Goal: Task Accomplishment & Management: Complete application form

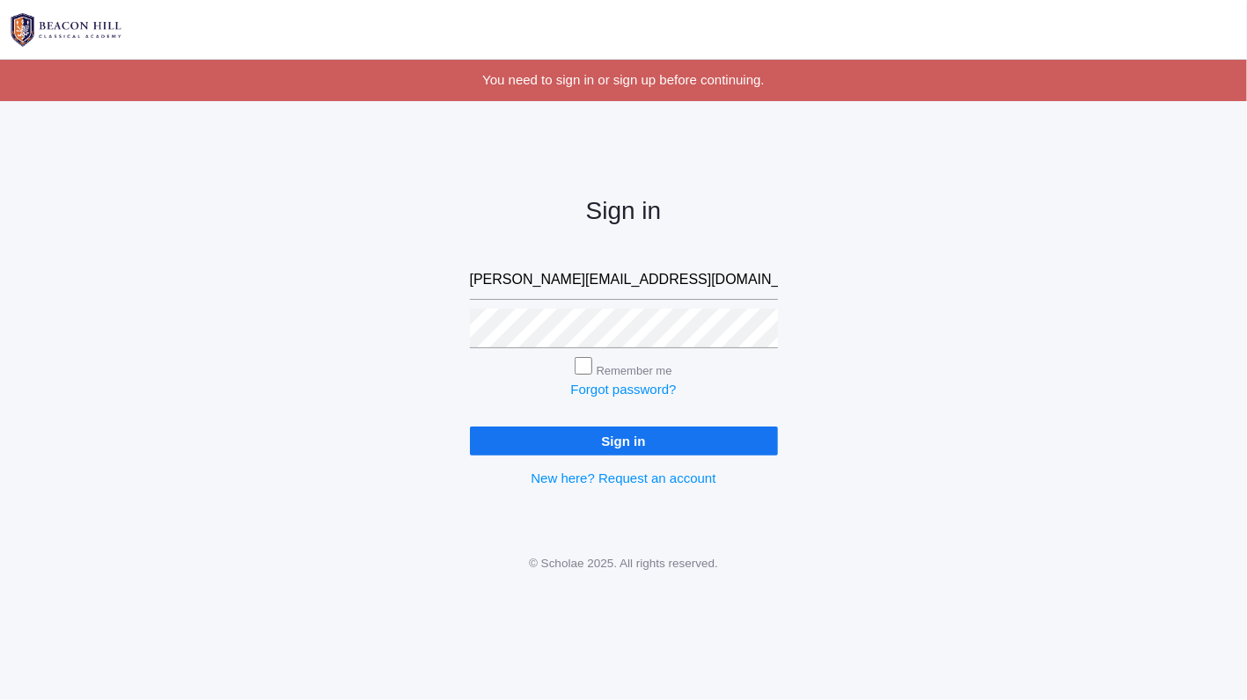
type input "rebecca@beaconhillclassical.org"
click at [596, 438] on input "Sign in" at bounding box center [624, 441] width 308 height 29
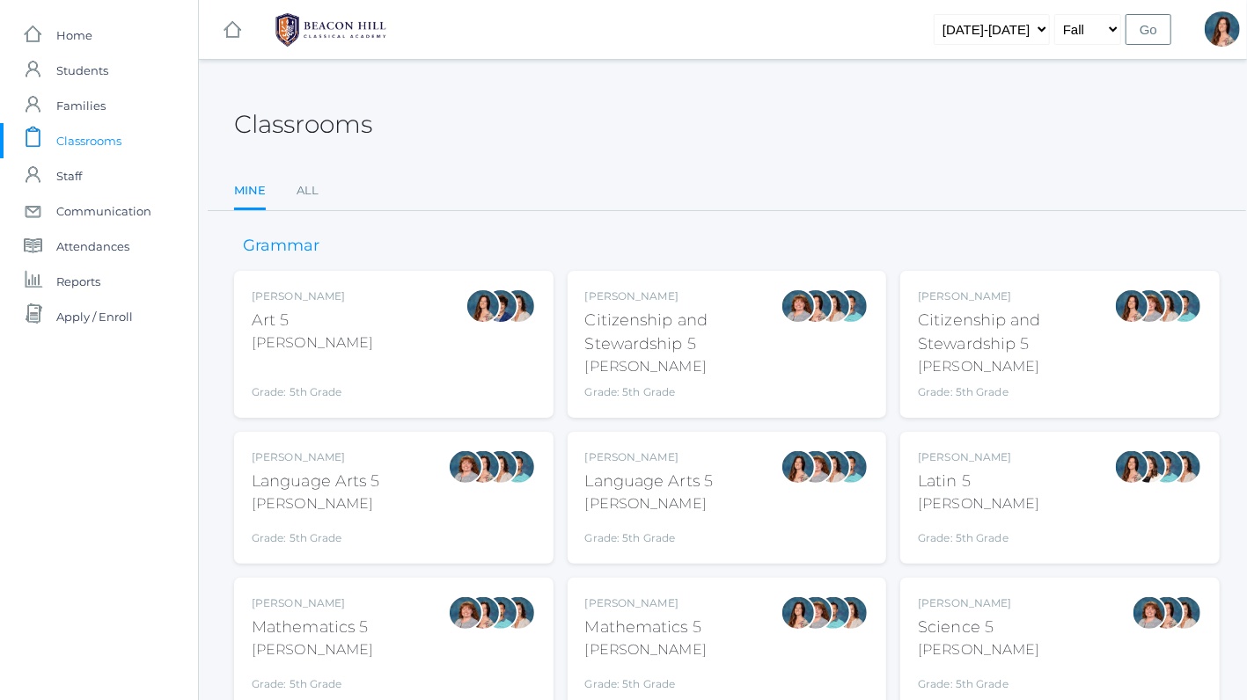
click at [647, 470] on div "Language Arts 5" at bounding box center [649, 482] width 128 height 24
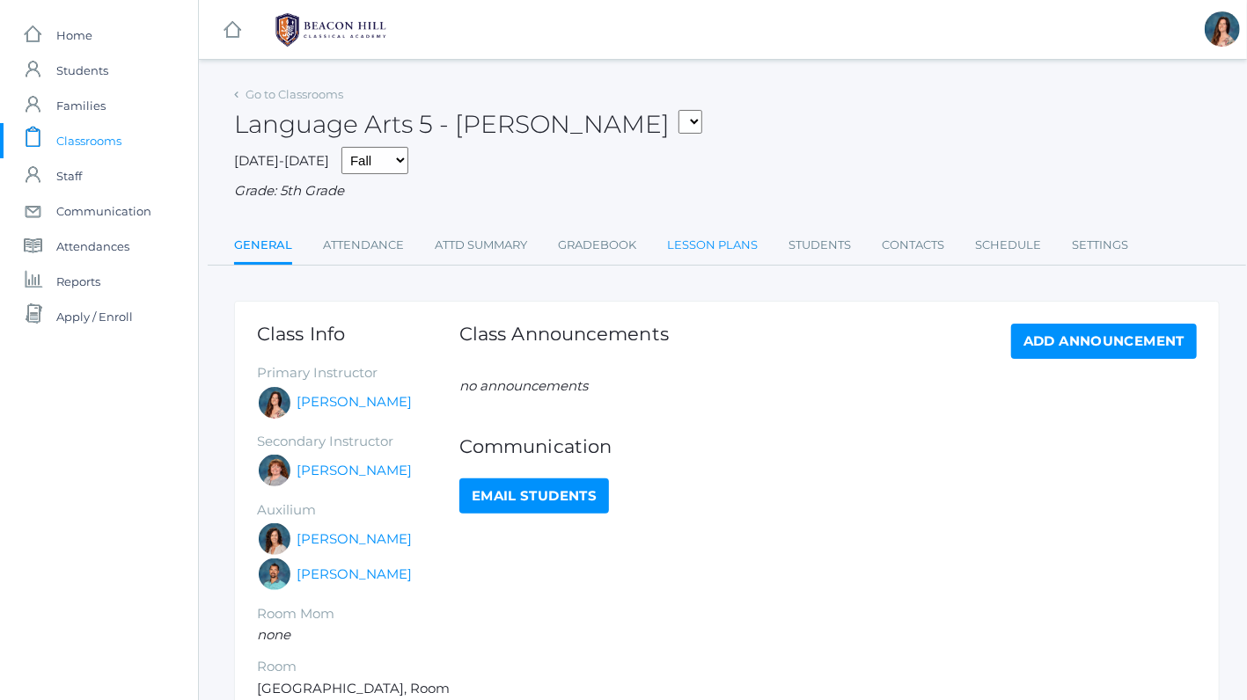
click at [700, 243] on link "Lesson Plans" at bounding box center [712, 245] width 91 height 35
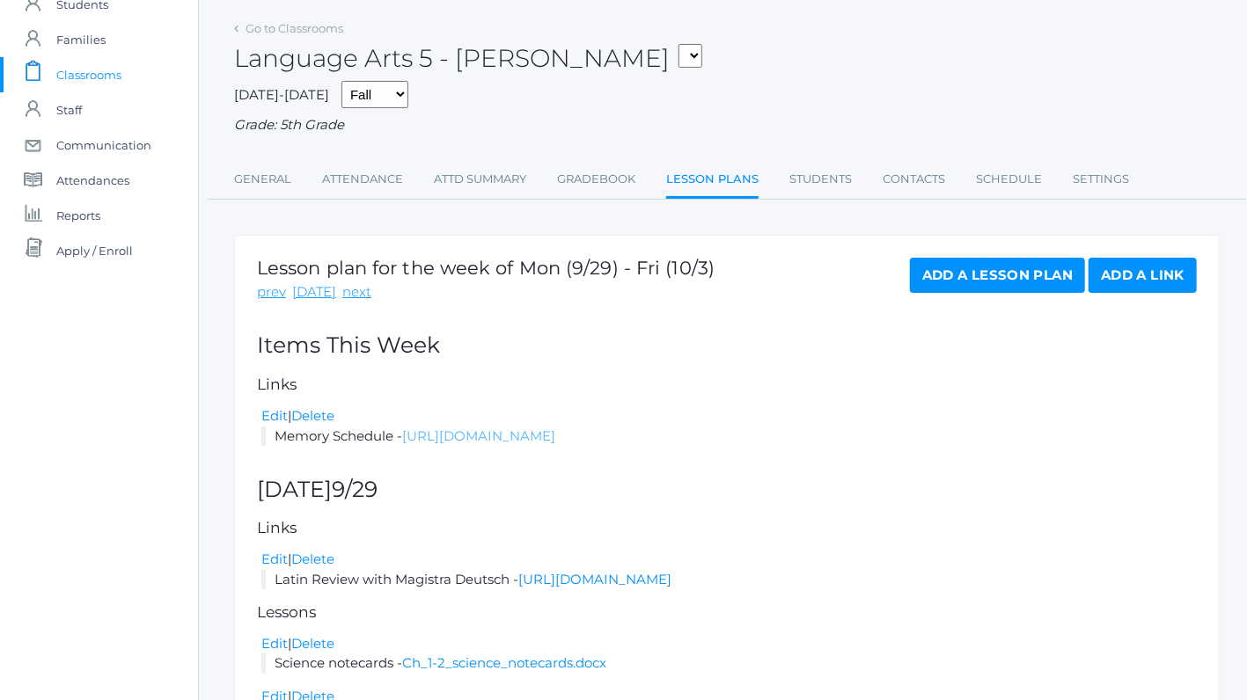
scroll to position [232, 0]
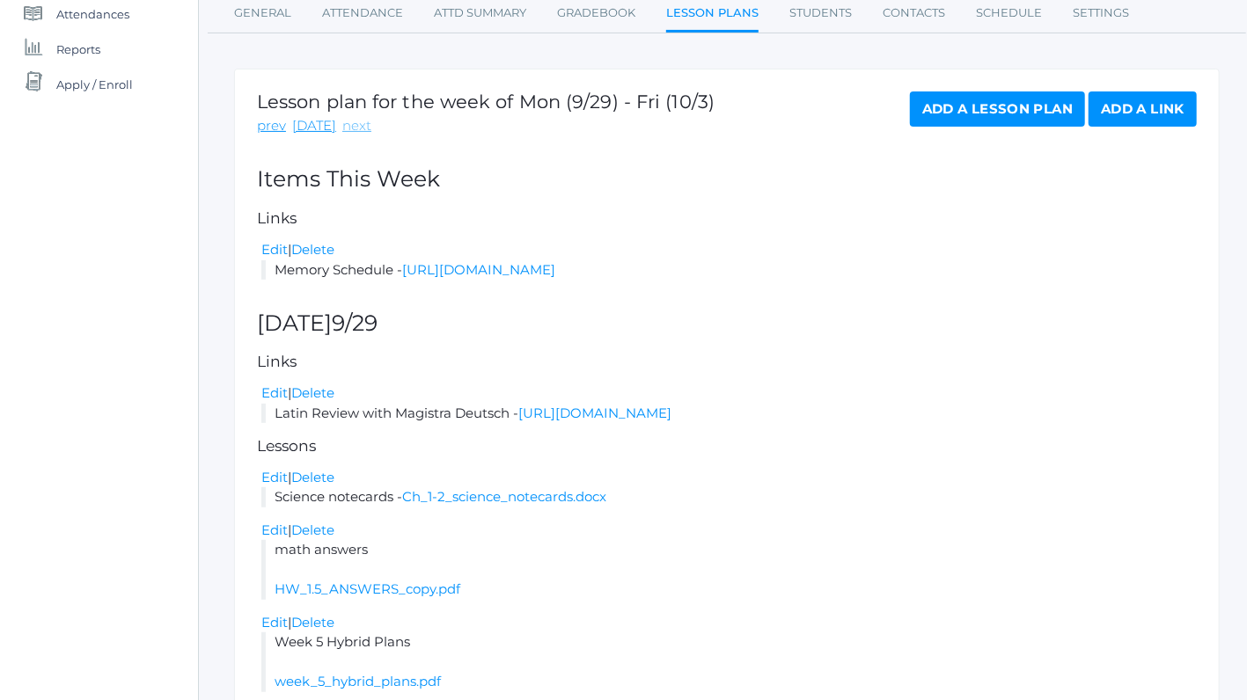
click at [356, 123] on link "next" at bounding box center [356, 126] width 29 height 20
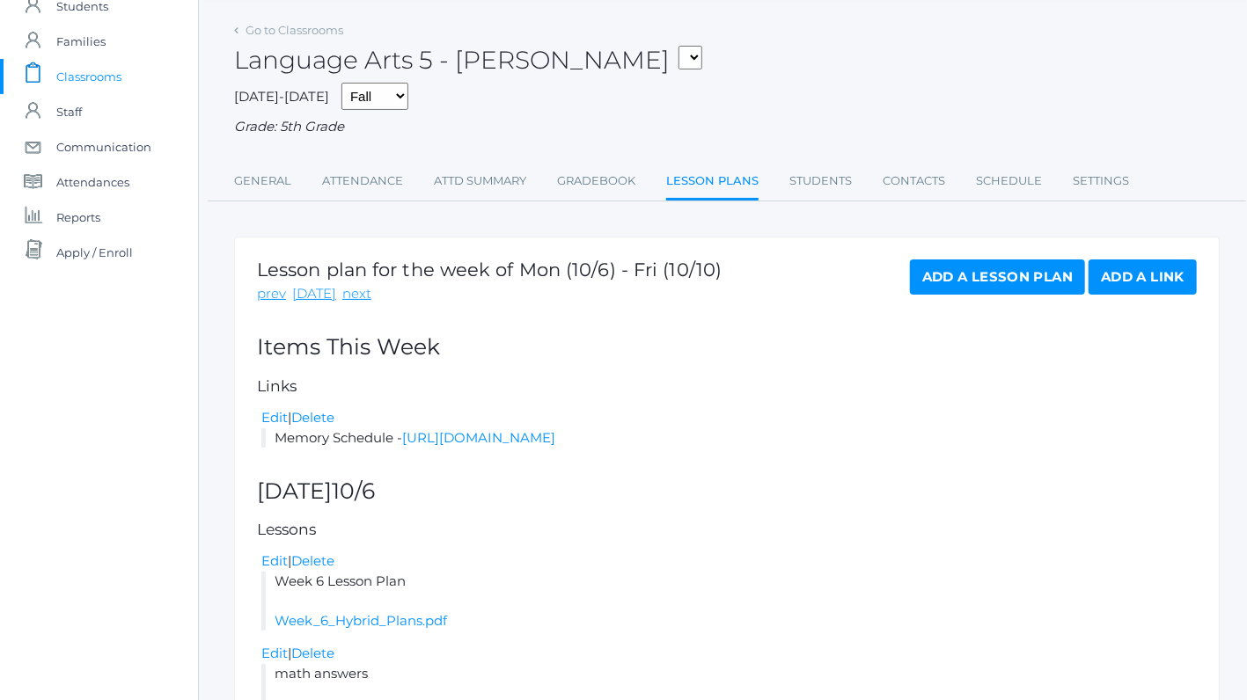
scroll to position [58, 0]
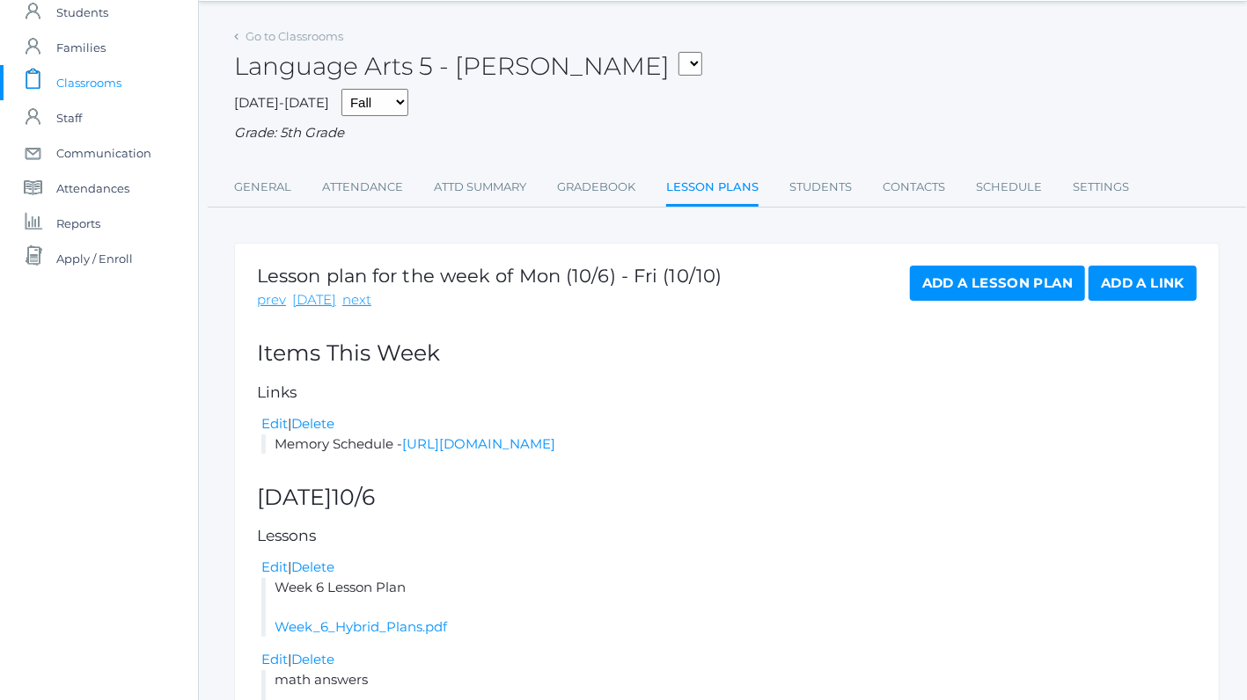
click at [678, 52] on select "05ART - Art 5 Salazar 05CITIZEN - Citizenship and Stewardship 5 Salazar 05CITIZ…" at bounding box center [690, 64] width 24 height 24
select select "1968"
click option "05LA - Language Arts 5 [PERSON_NAME]" at bounding box center [0, 0] width 0 height 0
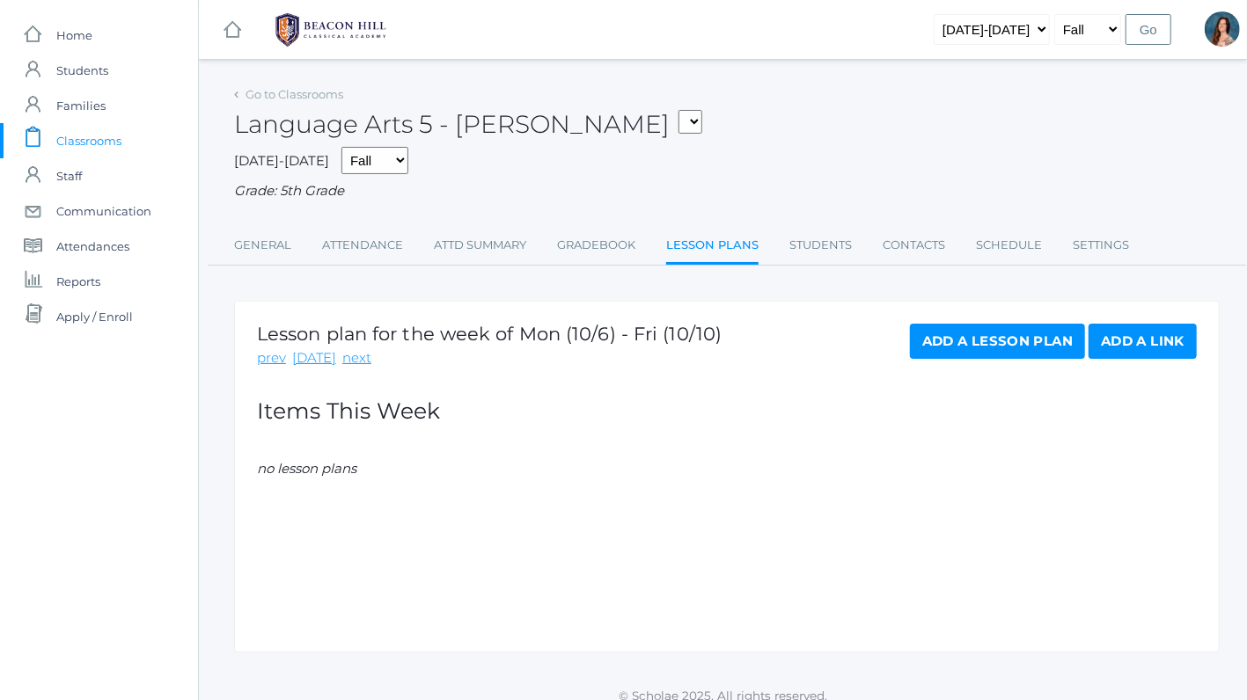
click at [935, 340] on link "Add a Lesson Plan" at bounding box center [997, 341] width 175 height 35
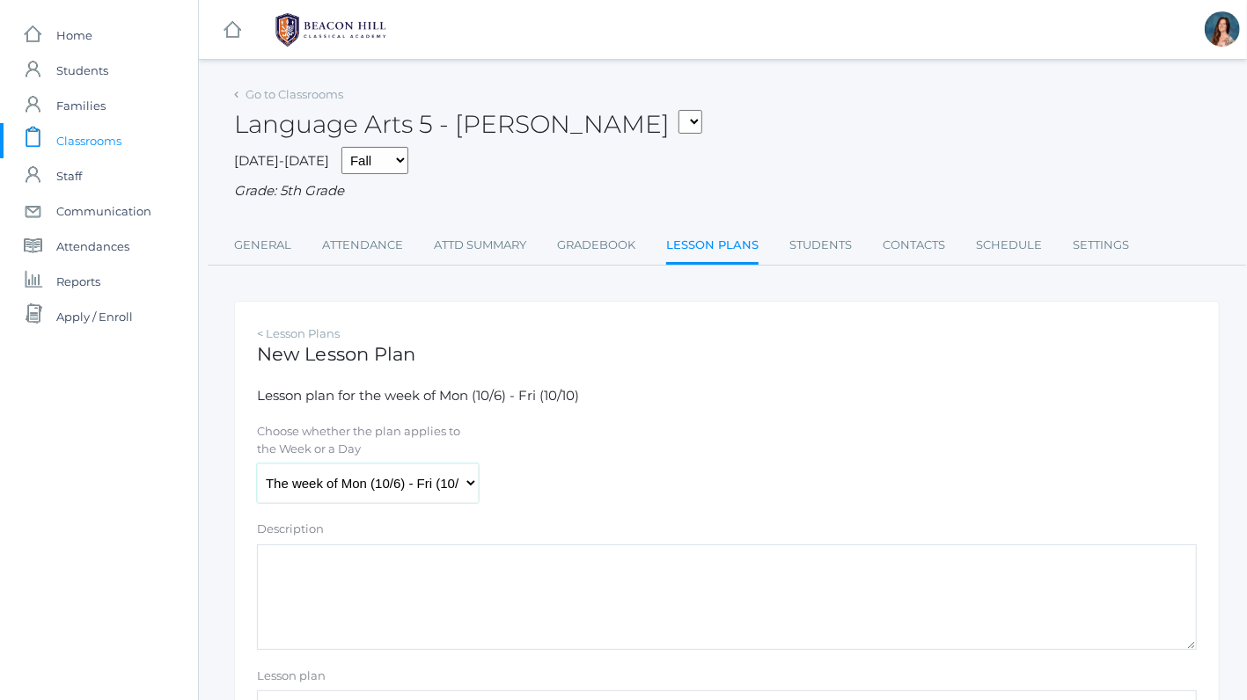
select select "2025-10-06"
click option "Monday (10/6)" at bounding box center [0, 0] width 0 height 0
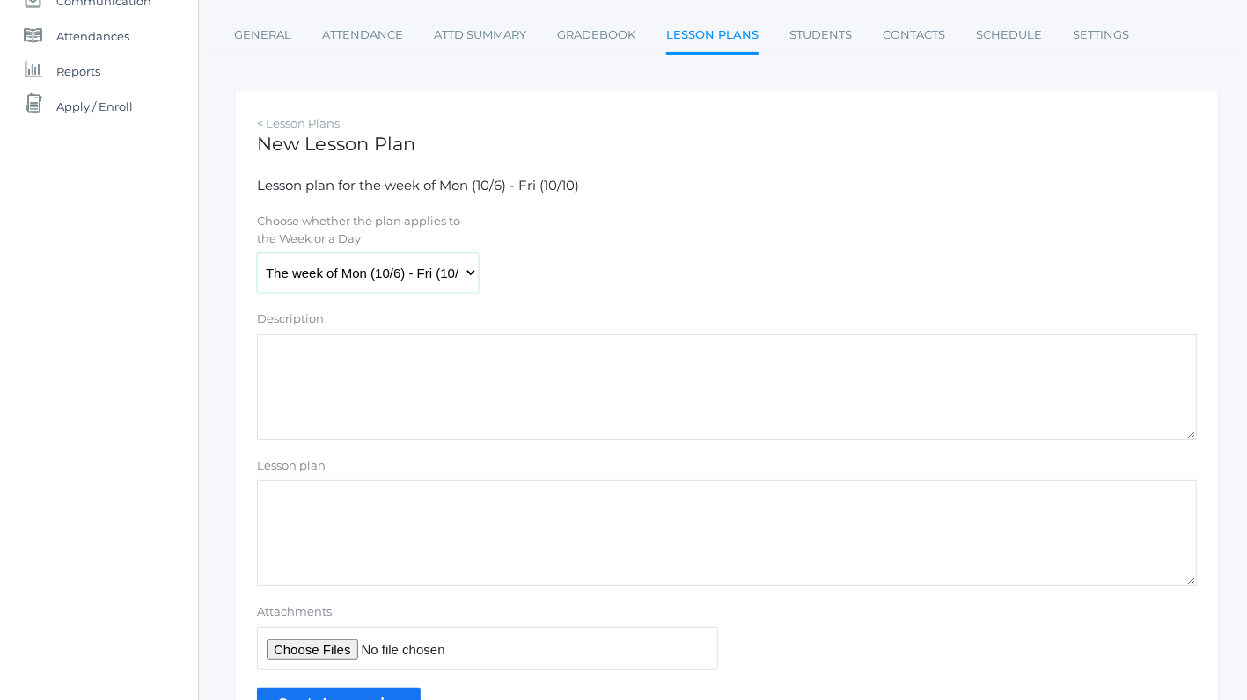
scroll to position [217, 0]
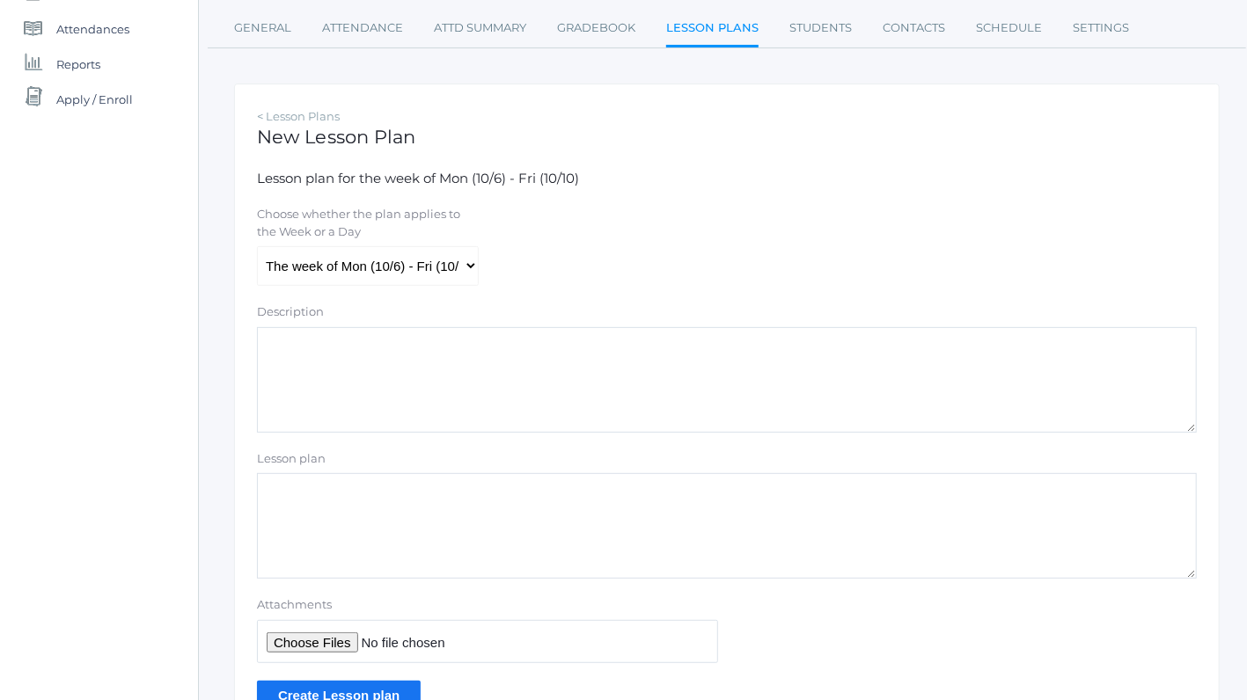
click at [317, 495] on textarea "Lesson plan" at bounding box center [727, 526] width 940 height 106
type textarea "Week 6 Lesson Plans"
click at [296, 640] on input "Attachments" at bounding box center [487, 641] width 461 height 43
type input "C:\fakepath\Week 6 Hybrid Plans.pdf"
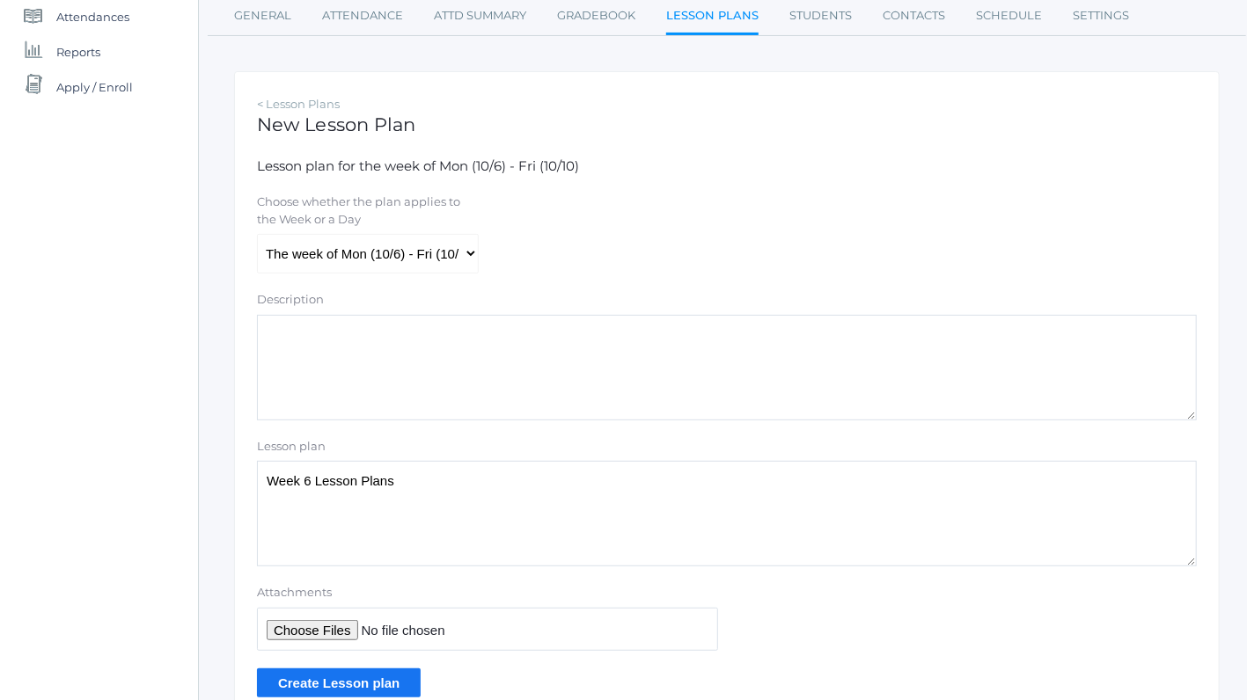
scroll to position [246, 0]
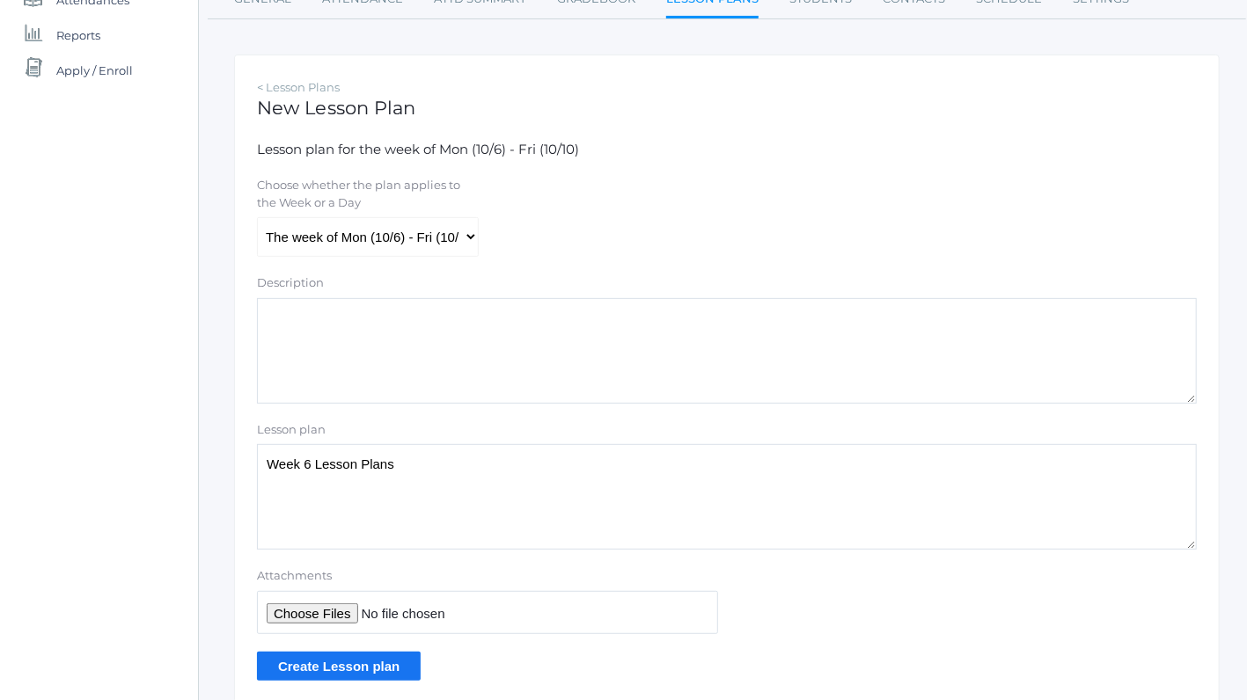
click at [388, 658] on input "Create Lesson plan" at bounding box center [339, 666] width 164 height 29
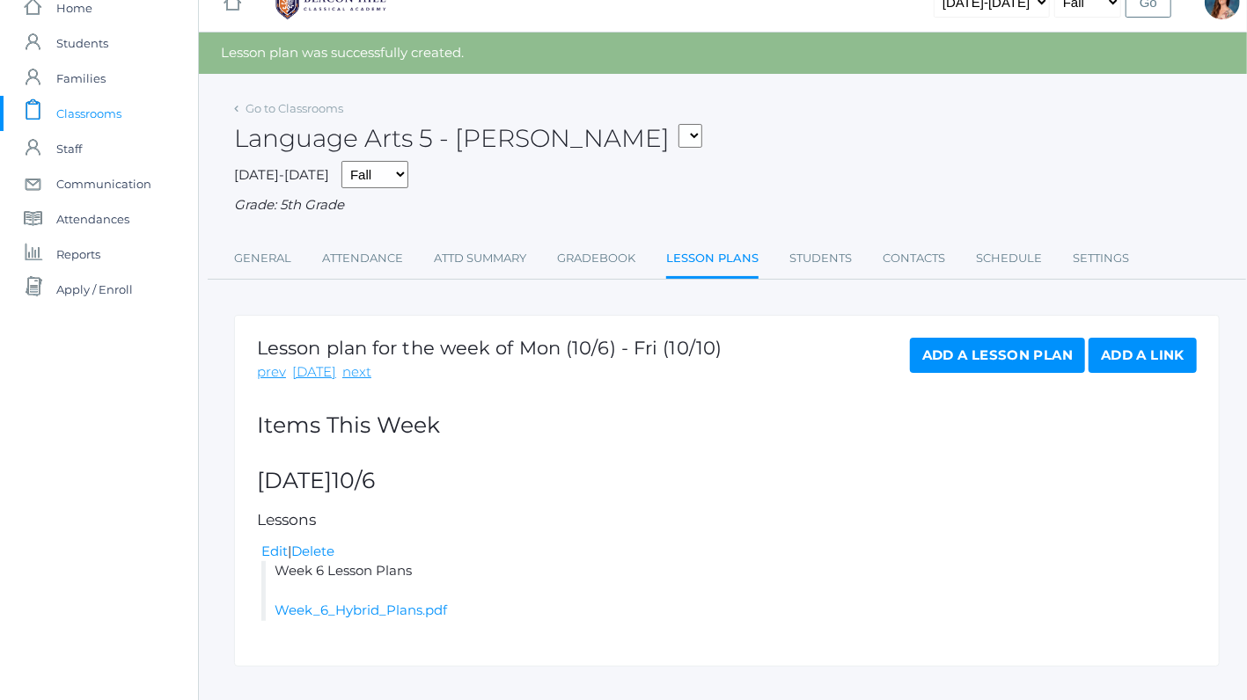
scroll to position [55, 0]
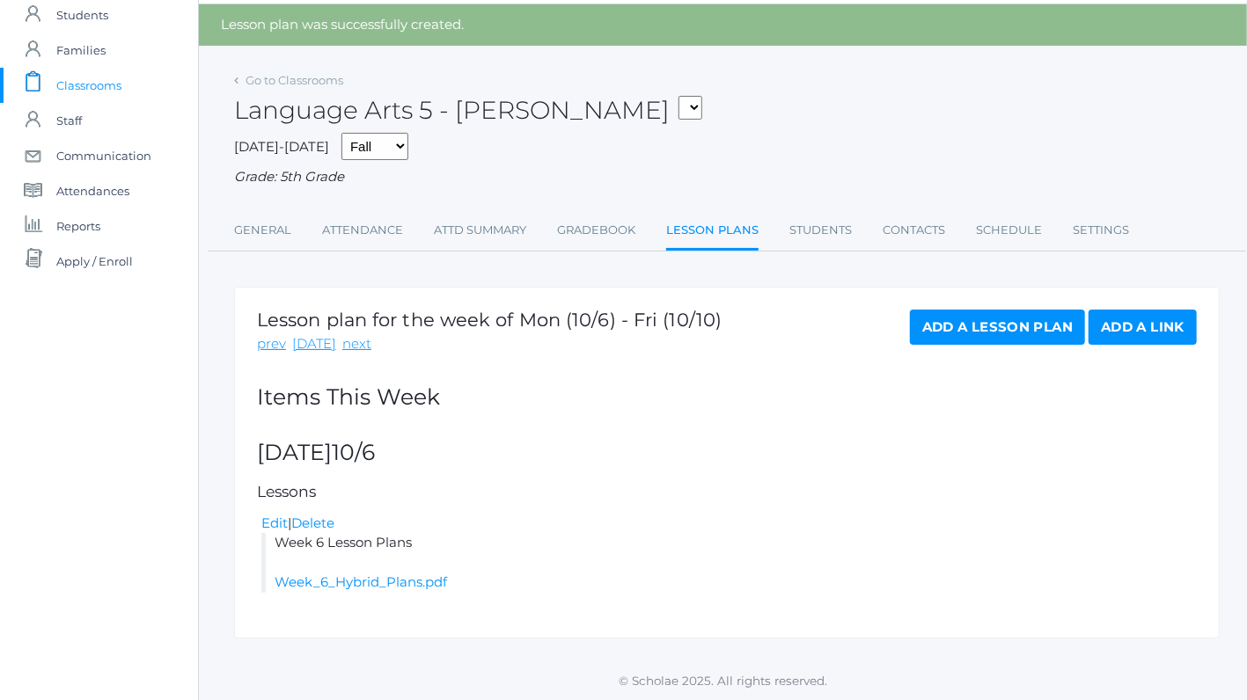
click at [943, 333] on link "Add a Lesson Plan" at bounding box center [997, 327] width 175 height 35
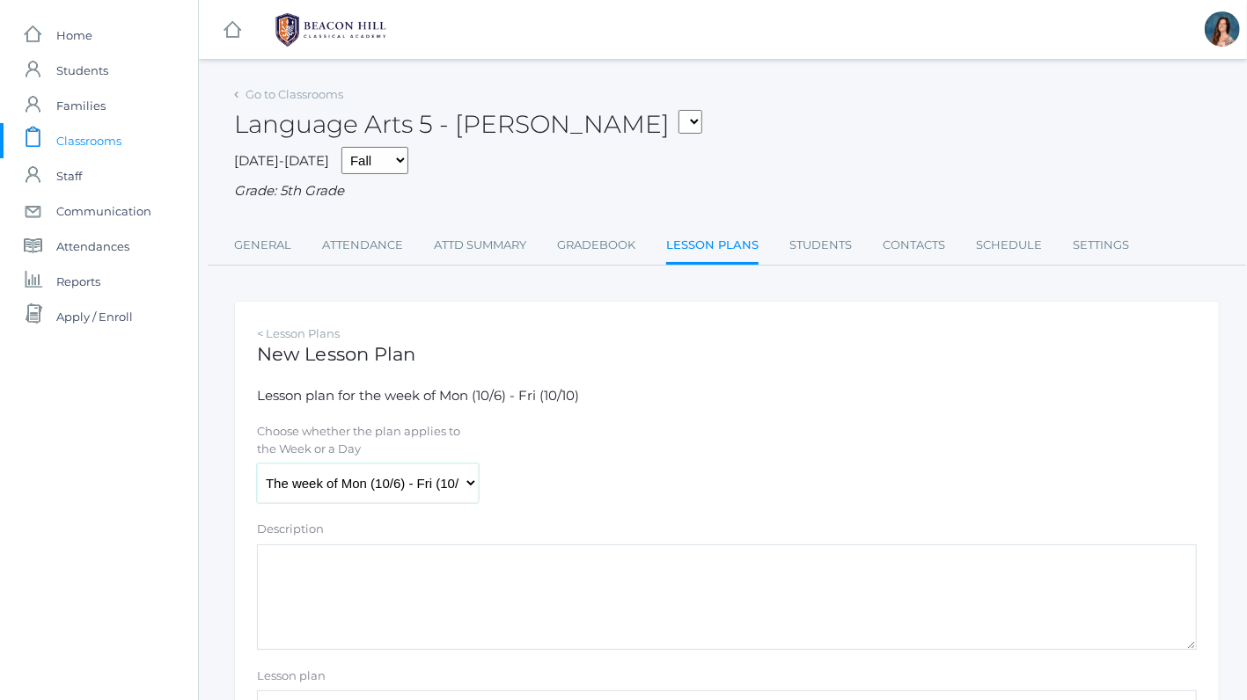
select select "[DATE]"
click option "[DATE] (10/6)" at bounding box center [0, 0] width 0 height 0
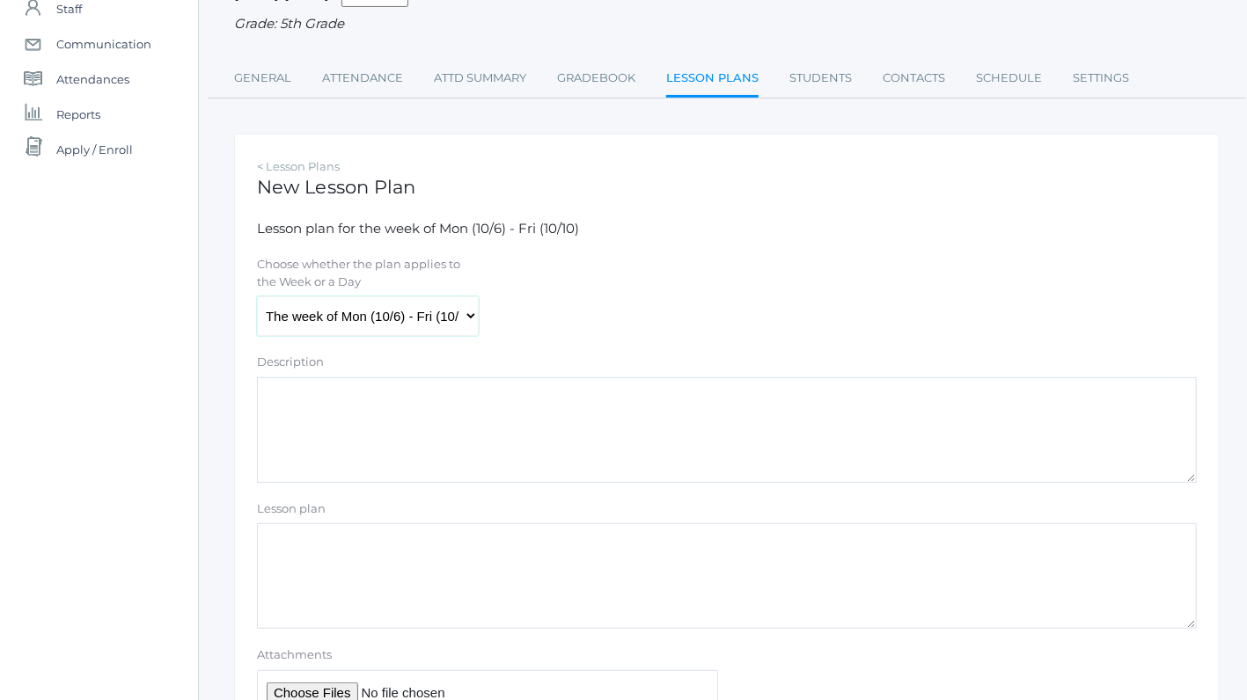
scroll to position [203, 0]
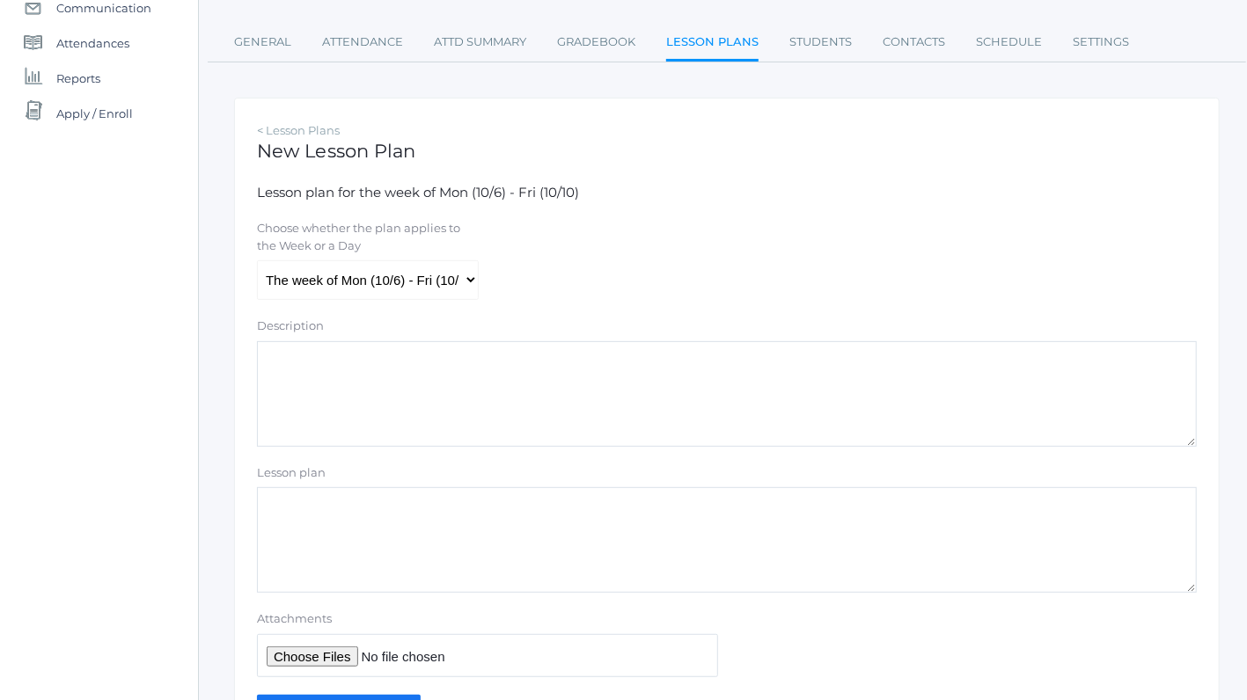
click at [308, 507] on textarea "Lesson plan" at bounding box center [727, 540] width 940 height 106
type textarea "Math answers"
click at [303, 654] on input "Attachments" at bounding box center [487, 655] width 461 height 43
type input "C:\fakepath\RECALL PRIOR KNOWLEDGE.pdf"
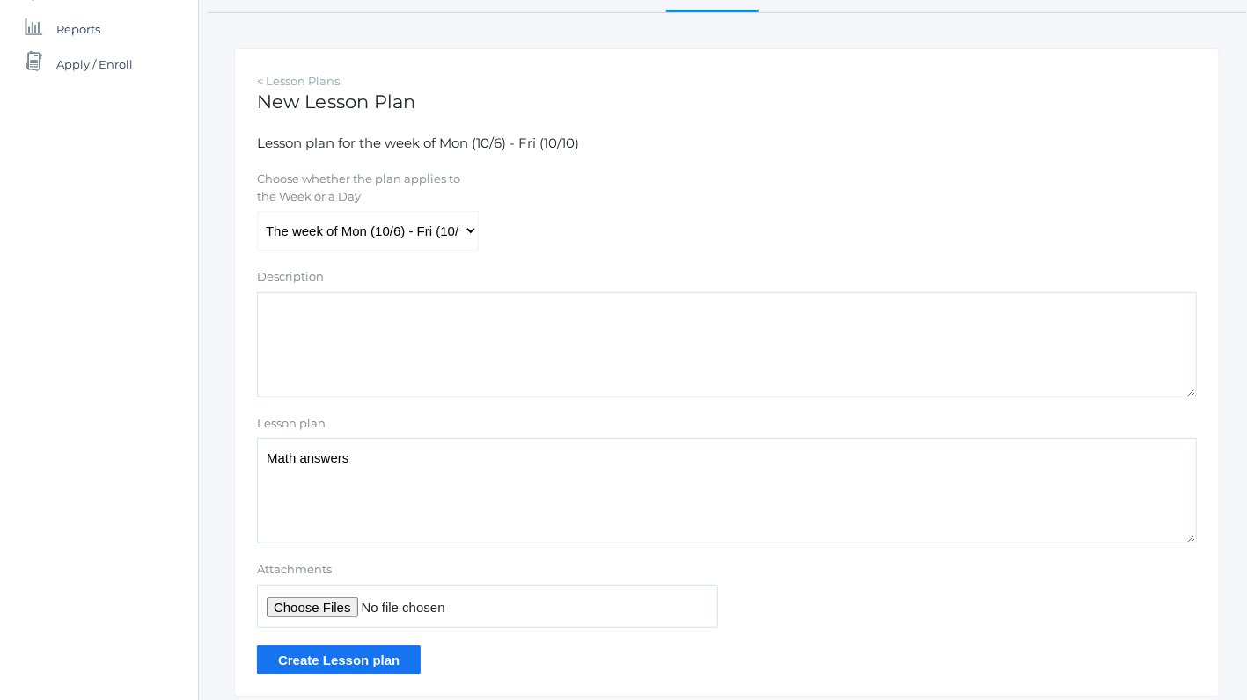
scroll to position [311, 0]
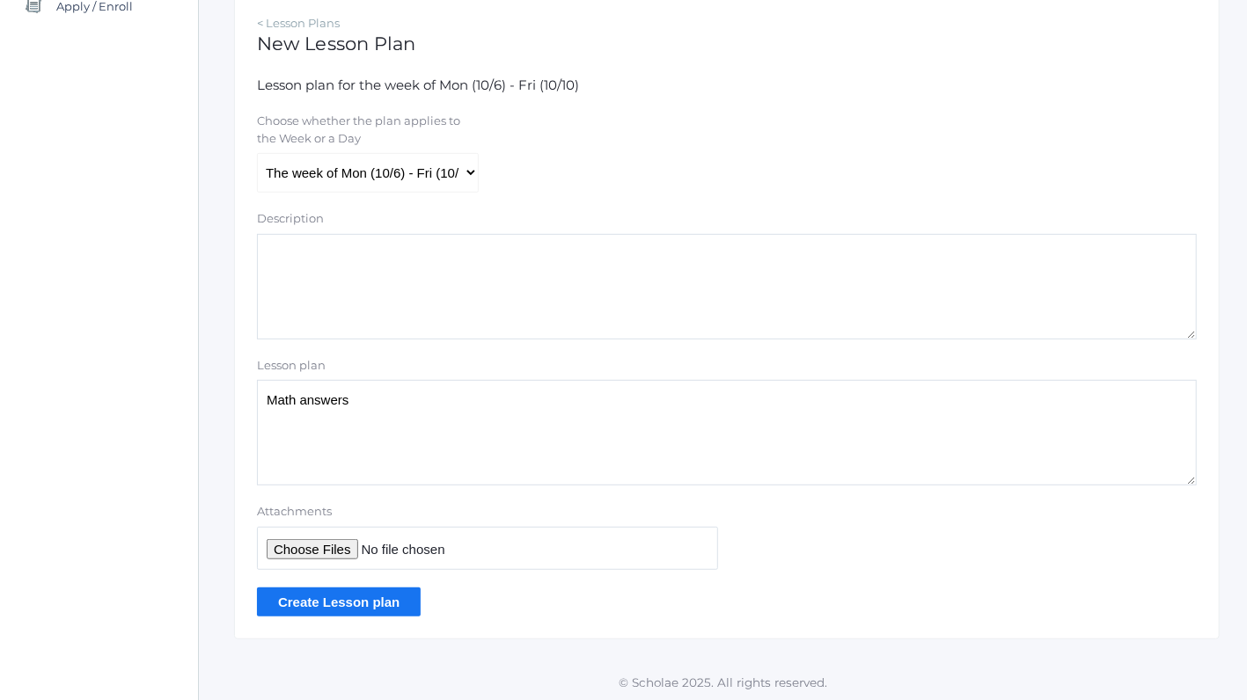
click at [334, 596] on input "Create Lesson plan" at bounding box center [339, 602] width 164 height 29
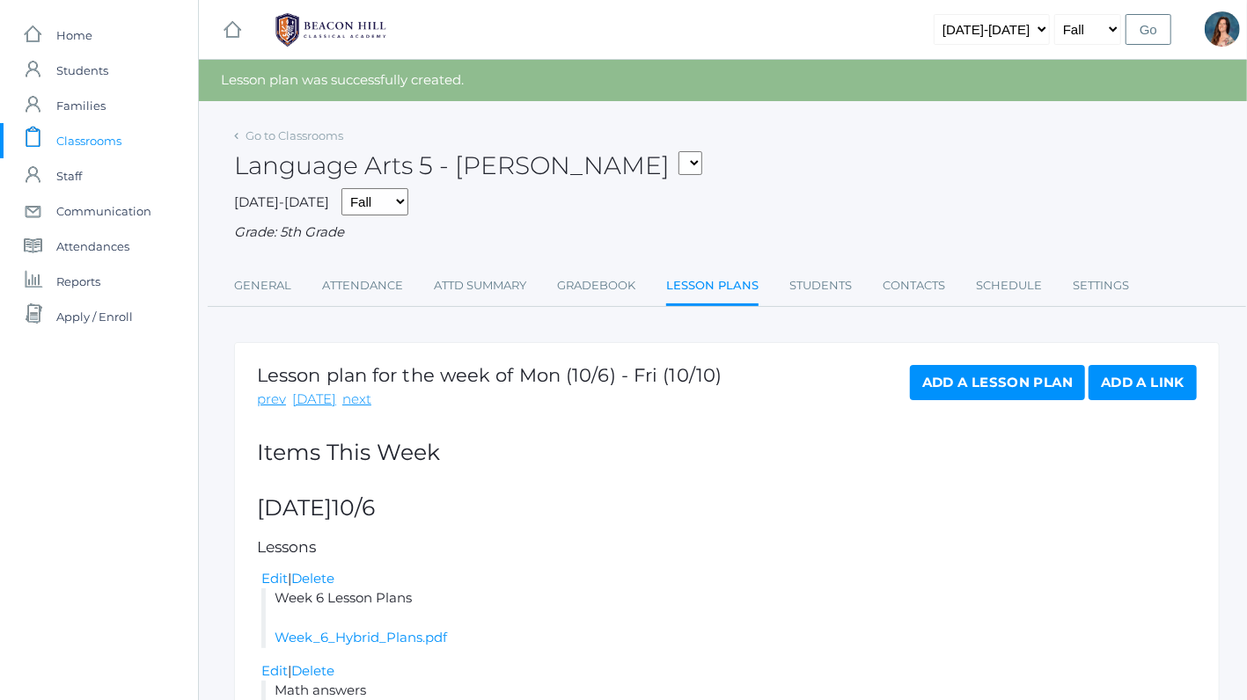
click at [949, 385] on link "Add a Lesson Plan" at bounding box center [997, 382] width 175 height 35
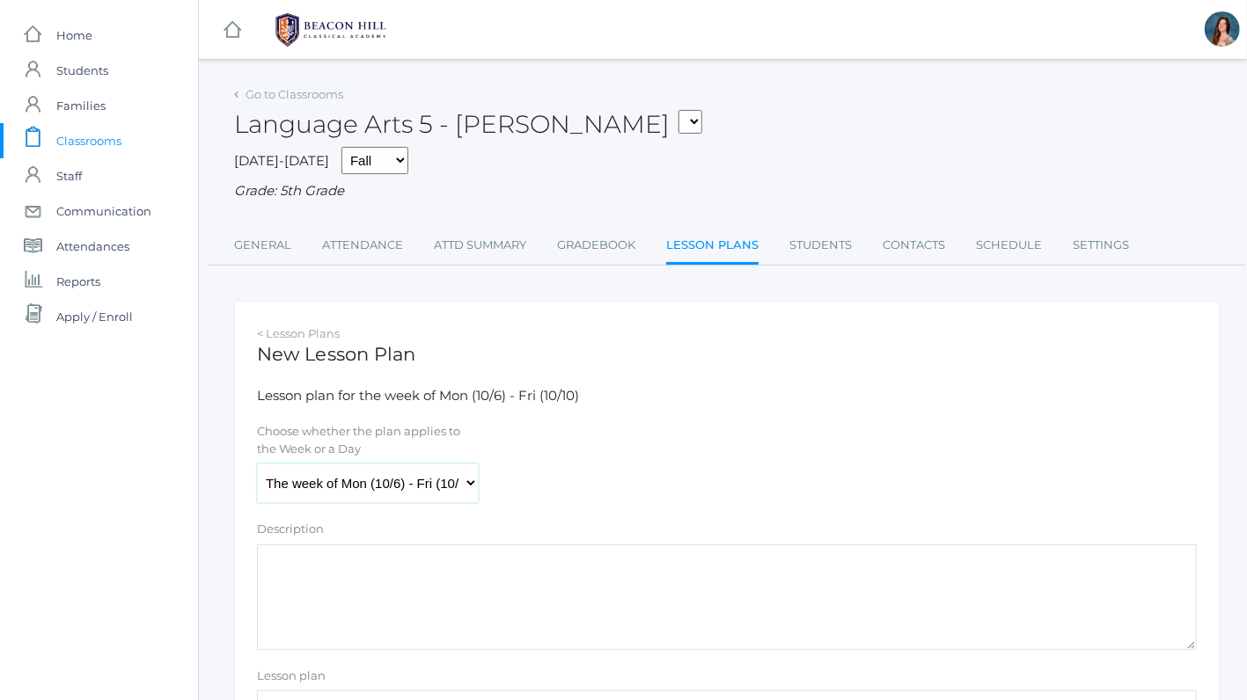
select select "2025-10-07"
click option "[DATE] (10/7)" at bounding box center [0, 0] width 0 height 0
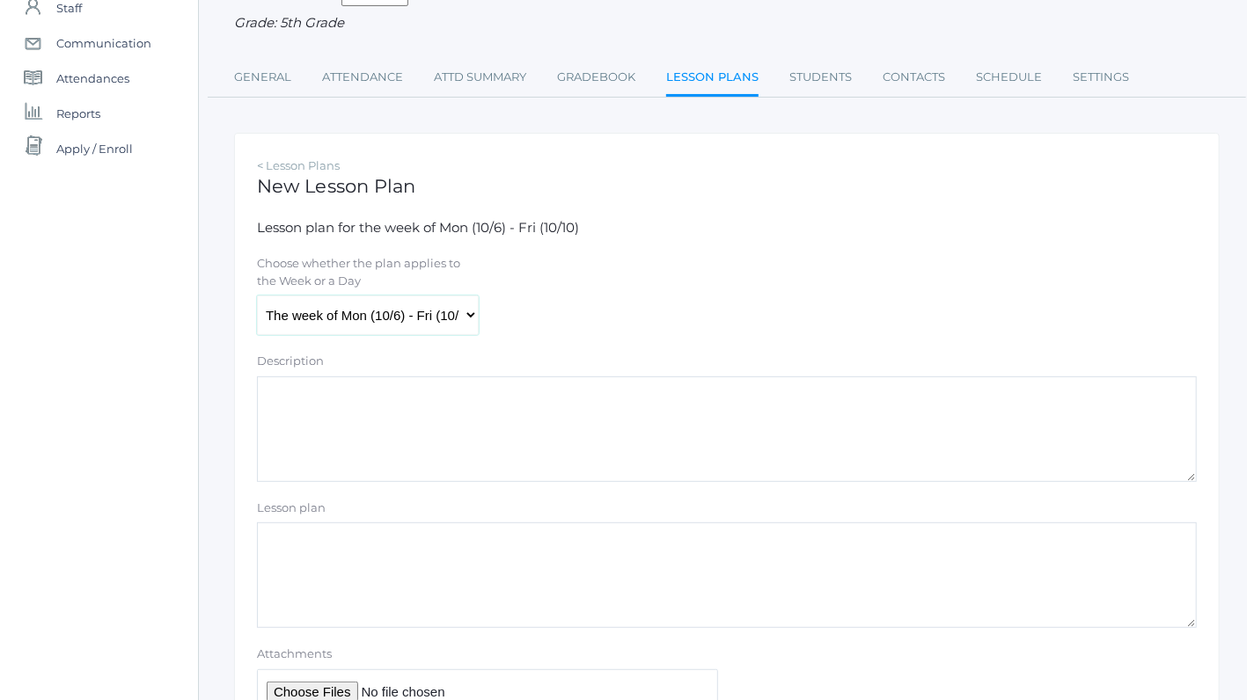
scroll to position [275, 0]
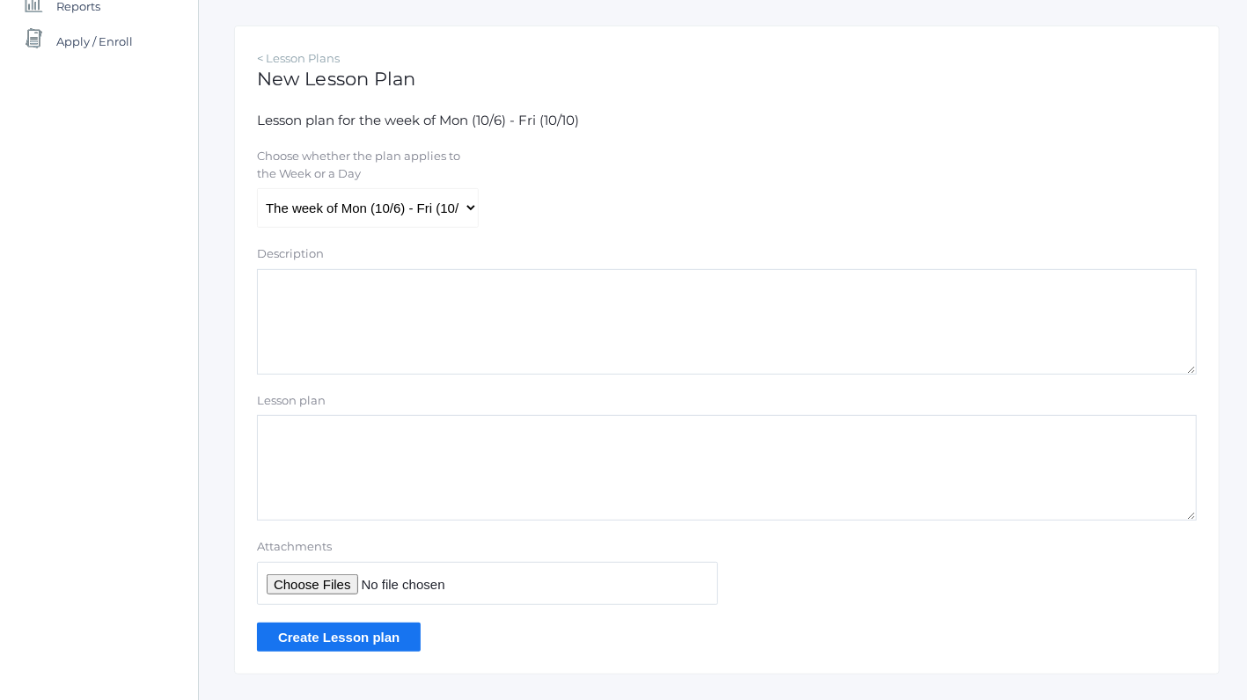
click at [315, 441] on textarea "Lesson plan" at bounding box center [727, 468] width 940 height 106
type textarea "History ch. 8a audio"
click at [296, 582] on input "Attachments" at bounding box center [487, 583] width 461 height 43
type input "C:\fakepath\09-sotw4-ch8.mp3"
click at [302, 635] on input "Create Lesson plan" at bounding box center [339, 637] width 164 height 29
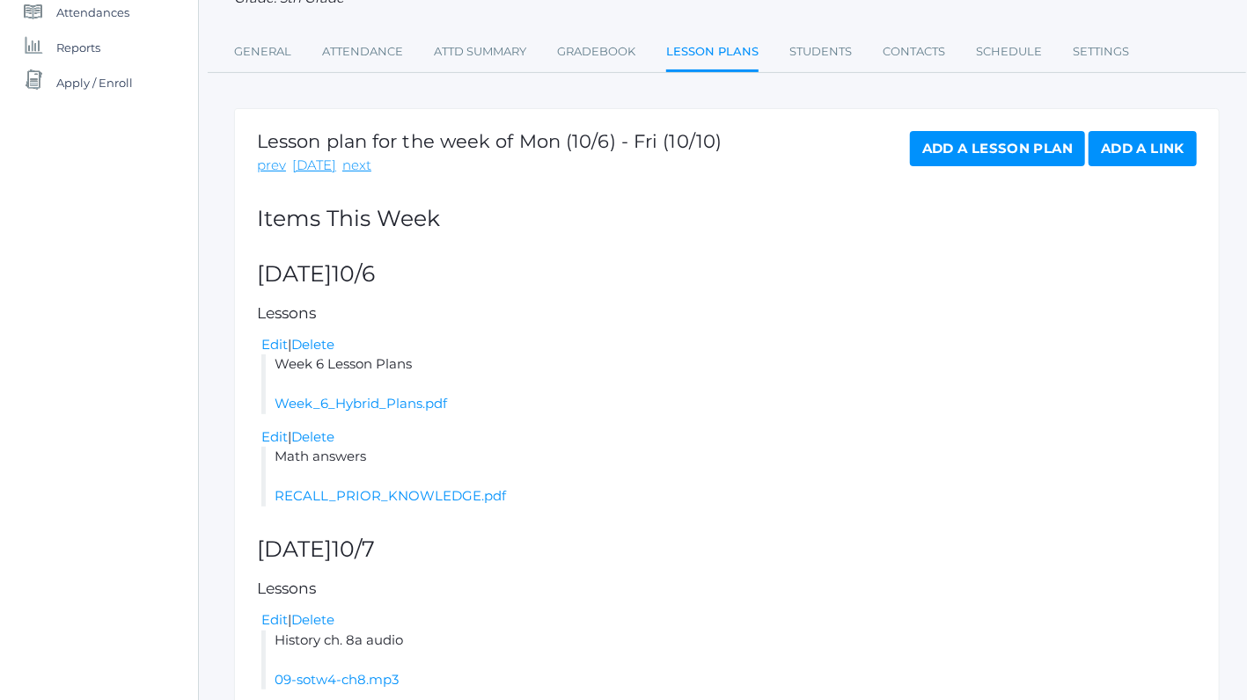
scroll to position [74, 0]
